Goal: Task Accomplishment & Management: Use online tool/utility

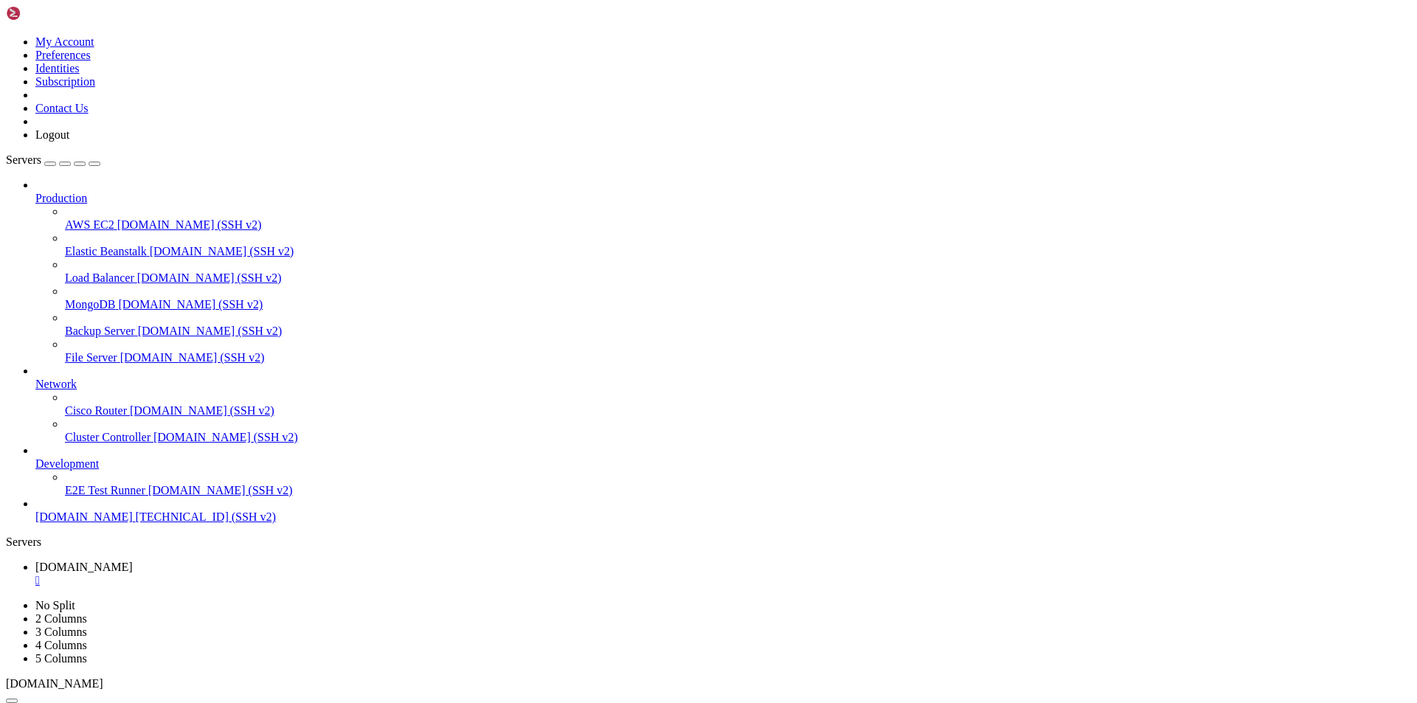
scroll to position [7, 1]
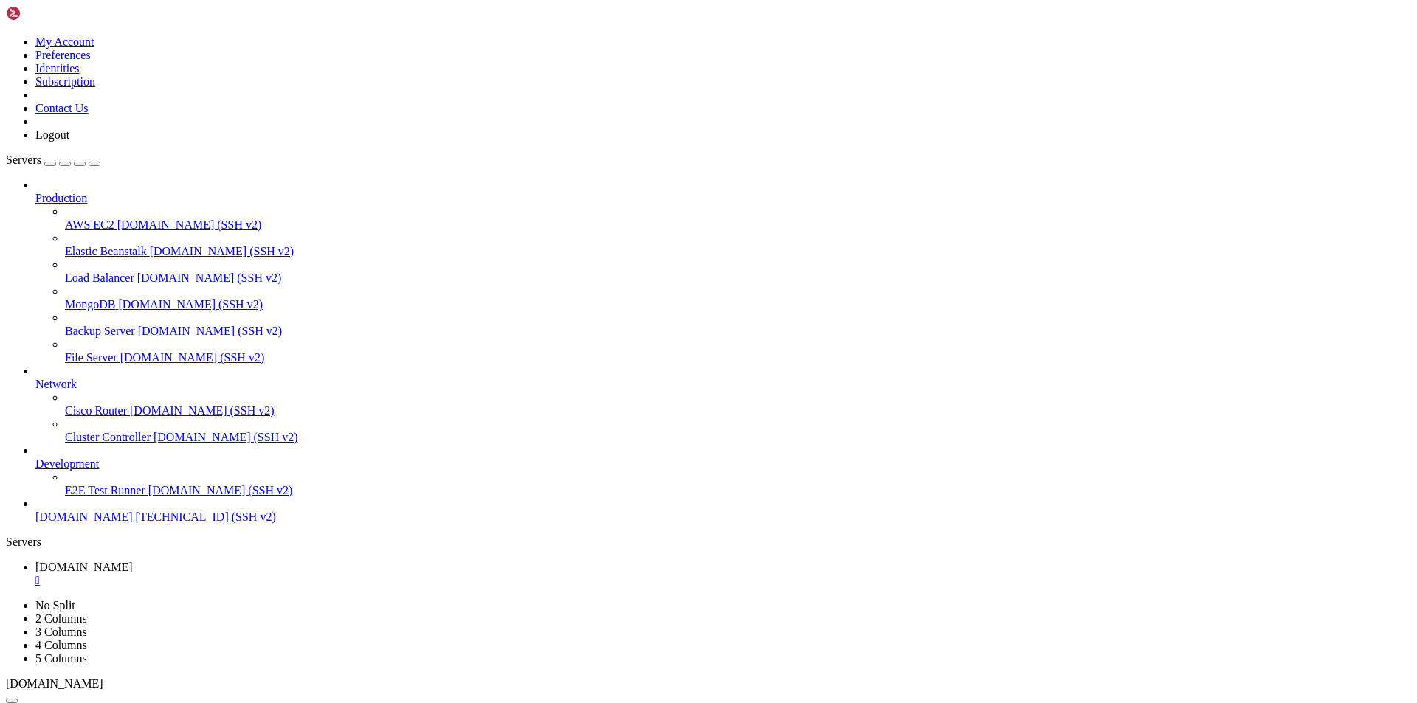
scroll to position [991, 0]
